Goal: Task Accomplishment & Management: Manage account settings

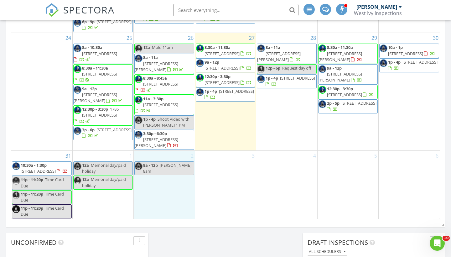
click at [150, 171] on div "2 8a - 12p Jodie 8am" at bounding box center [164, 185] width 61 height 68
click at [160, 144] on link "Inspection" at bounding box center [163, 145] width 32 height 10
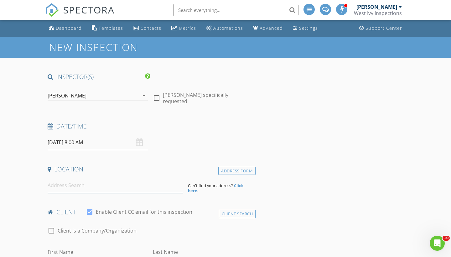
click at [77, 191] on input at bounding box center [115, 185] width 135 height 15
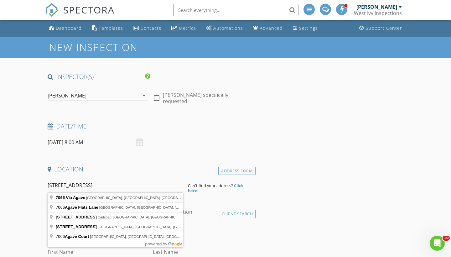
type input "7066 Via Agave, San Diego, CA, USA"
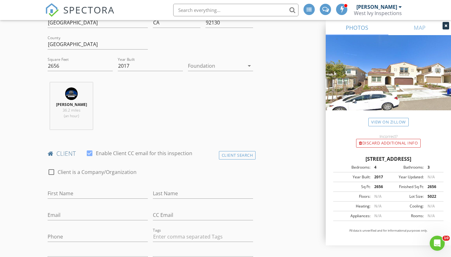
scroll to position [189, 0]
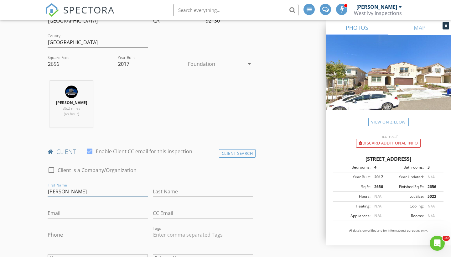
type input "[PERSON_NAME]"
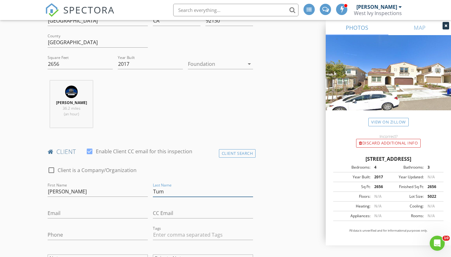
type input "Tum"
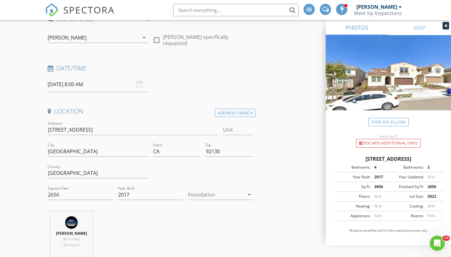
scroll to position [273, 0]
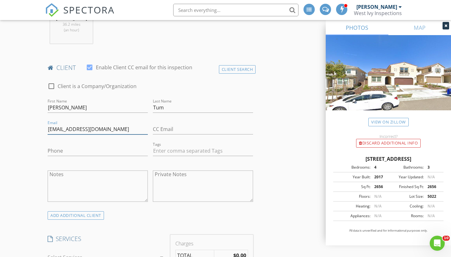
type input "ntum1@Yhoo.com"
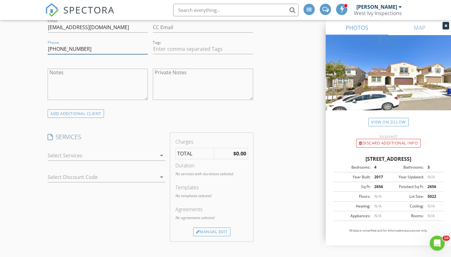
scroll to position [383, 0]
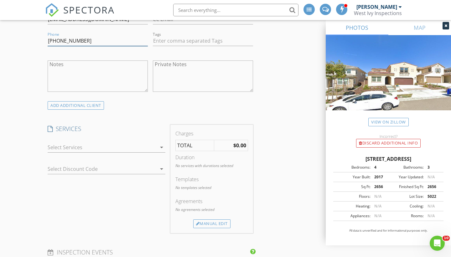
type input "[PHONE_NUMBER]"
click at [94, 147] on div at bounding box center [102, 147] width 109 height 10
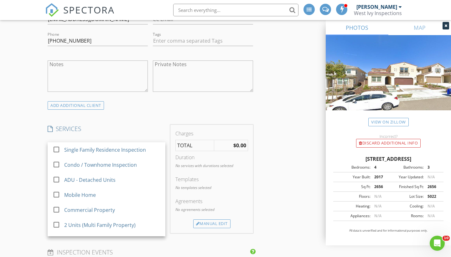
click at [94, 147] on div "Single Family Residence Inspection" at bounding box center [105, 150] width 82 height 8
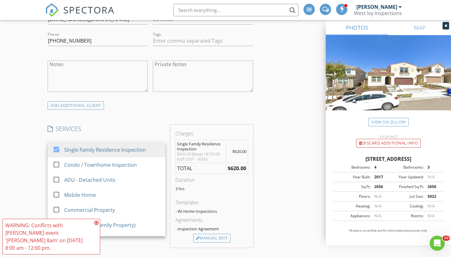
scroll to position [18, 0]
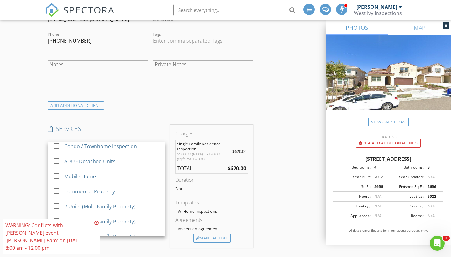
click at [98, 225] on icon at bounding box center [96, 222] width 4 height 5
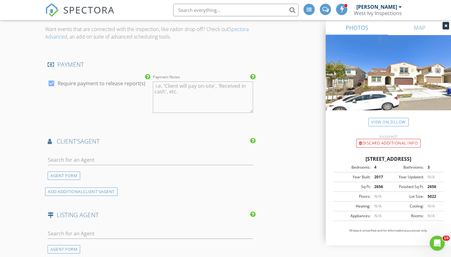
scroll to position [633, 0]
click at [105, 158] on input "text" at bounding box center [151, 159] width 206 height 10
type input "jodie"
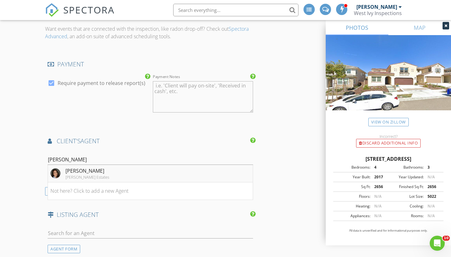
click at [90, 171] on li "Jodie Lee Barry Estates" at bounding box center [150, 174] width 205 height 18
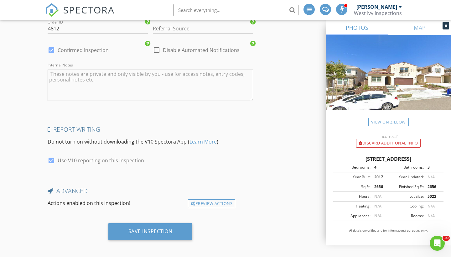
scroll to position [1058, 0]
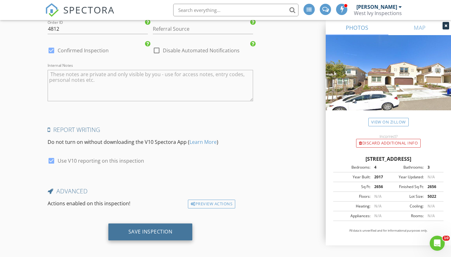
click at [148, 228] on div "Save Inspection" at bounding box center [150, 231] width 44 height 6
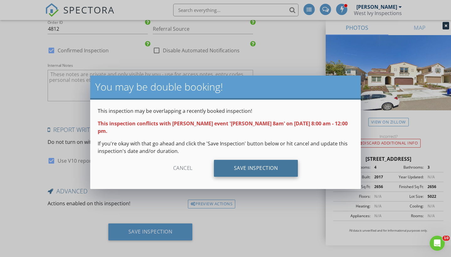
click at [242, 160] on div "Save Inspection" at bounding box center [256, 168] width 84 height 17
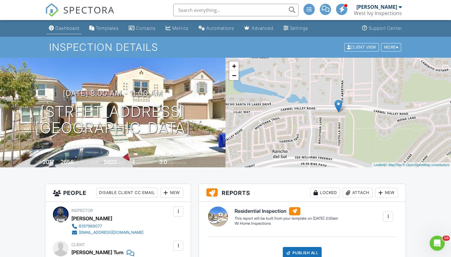
click at [72, 26] on div "Dashboard" at bounding box center [67, 27] width 24 height 5
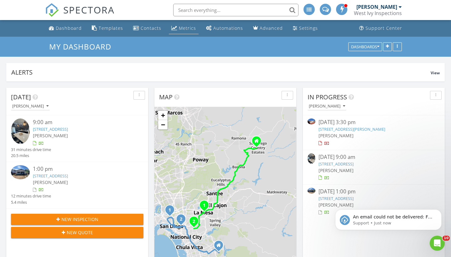
click at [185, 27] on div "Metrics" at bounding box center [187, 28] width 17 height 6
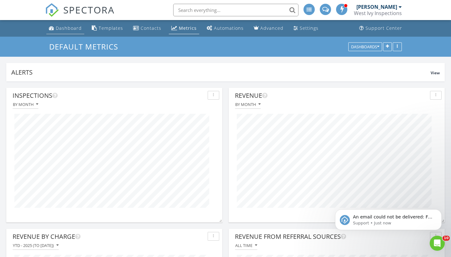
click at [62, 29] on div "Dashboard" at bounding box center [69, 28] width 26 height 6
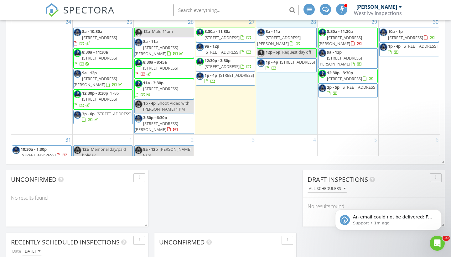
click at [279, 116] on div "28 8a - 11a 4796 Harbinson Ave, La Mesa 91942 12p - 6p Request day off 1p - 4p …" at bounding box center [286, 76] width 61 height 118
click at [173, 127] on span "3796 Coleman Ave, San Diego 92154" at bounding box center [157, 127] width 44 height 12
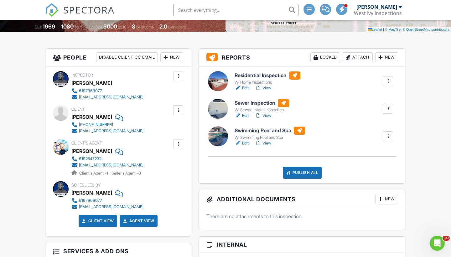
scroll to position [136, 0]
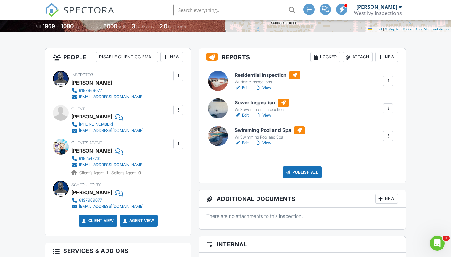
click at [386, 108] on div at bounding box center [388, 108] width 6 height 6
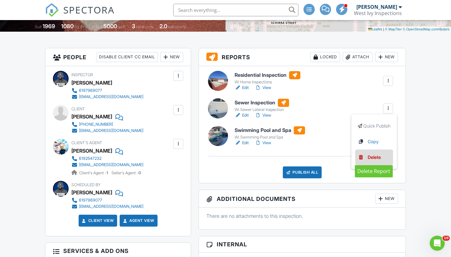
click at [377, 157] on div "Delete" at bounding box center [374, 157] width 13 height 7
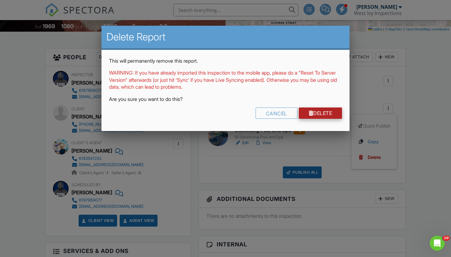
click at [333, 113] on link "Delete" at bounding box center [321, 112] width 44 height 11
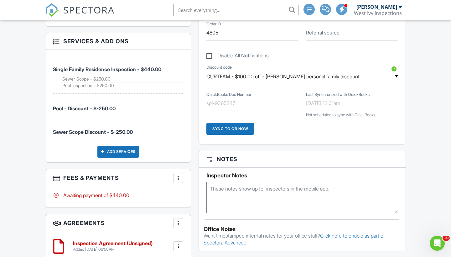
scroll to position [338, 0]
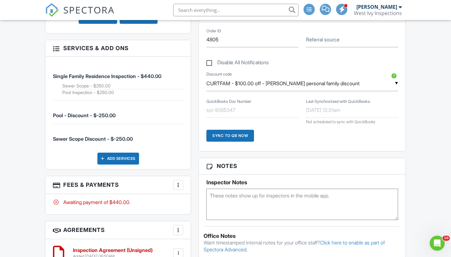
click at [129, 184] on h3 "Fees & Payments More Edit Fees & Payments Add Services View Invoice Paid In Full" at bounding box center [117, 185] width 145 height 18
click at [178, 182] on div at bounding box center [178, 185] width 6 height 6
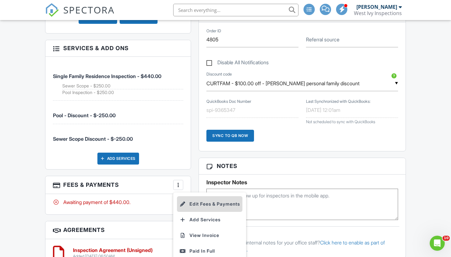
click at [199, 203] on li "Edit Fees & Payments" at bounding box center [209, 204] width 65 height 16
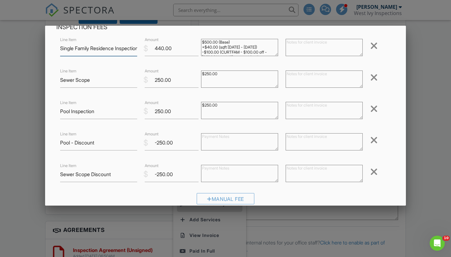
scroll to position [34, 0]
click at [376, 75] on div at bounding box center [374, 77] width 8 height 10
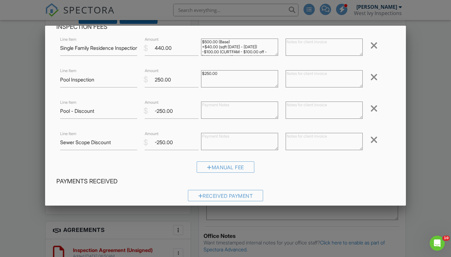
click at [375, 139] on div at bounding box center [374, 140] width 8 height 10
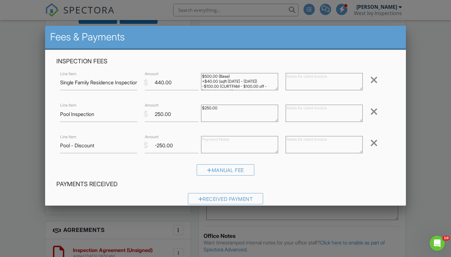
scroll to position [0, 0]
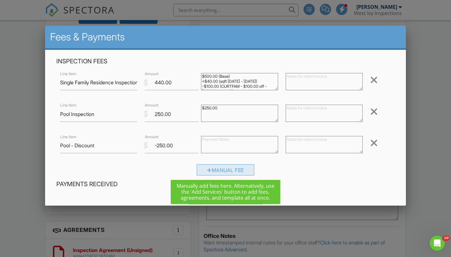
click at [225, 172] on div "Manual Fee" at bounding box center [226, 169] width 58 height 11
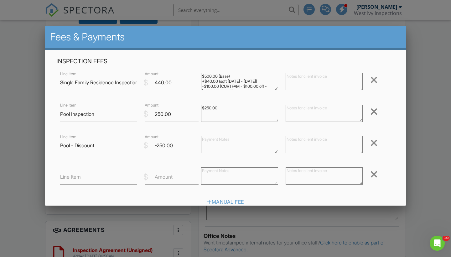
click at [65, 177] on label "Line Item" at bounding box center [70, 176] width 21 height 7
click at [65, 177] on input "Line Item" at bounding box center [98, 176] width 77 height 15
type input "Additional Discount"
click at [156, 179] on label "Amount" at bounding box center [164, 176] width 18 height 7
click at [156, 179] on input "Amount" at bounding box center [172, 176] width 54 height 15
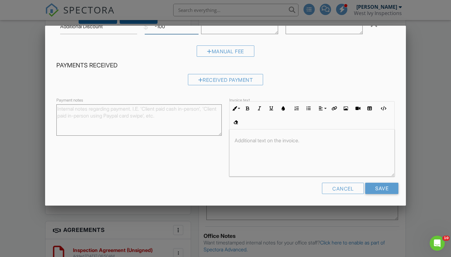
scroll to position [150, 0]
type input "-100"
click at [387, 187] on input "Save" at bounding box center [381, 188] width 33 height 11
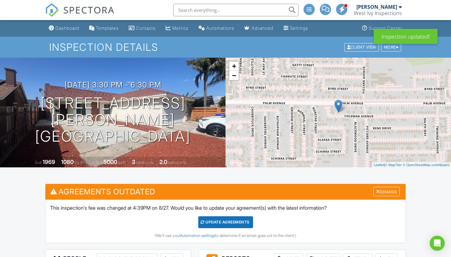
click at [239, 222] on div "Update Agreements" at bounding box center [225, 222] width 55 height 12
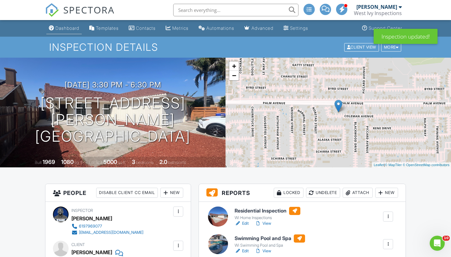
click at [70, 26] on div "Dashboard" at bounding box center [67, 27] width 24 height 5
